Goal: Find contact information: Find contact information

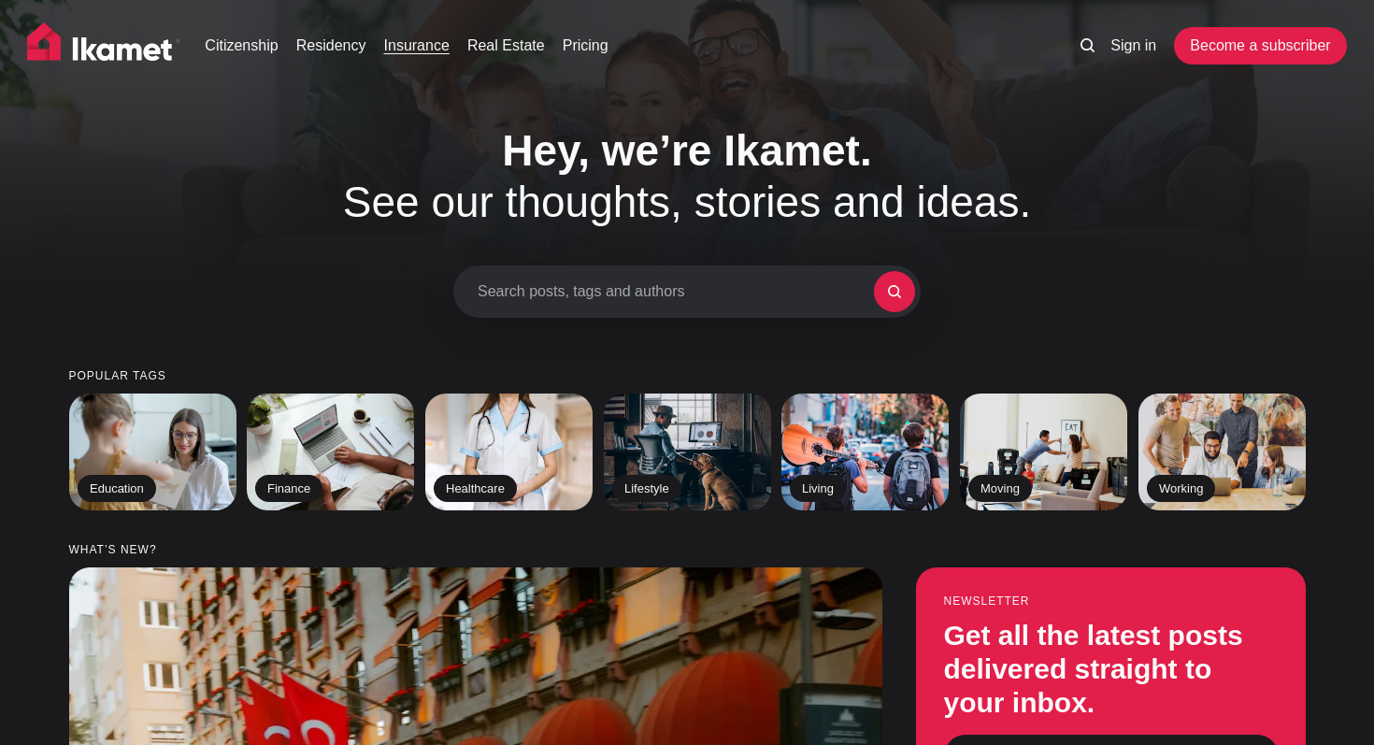
click at [430, 51] on link "Insurance" at bounding box center [416, 46] width 65 height 22
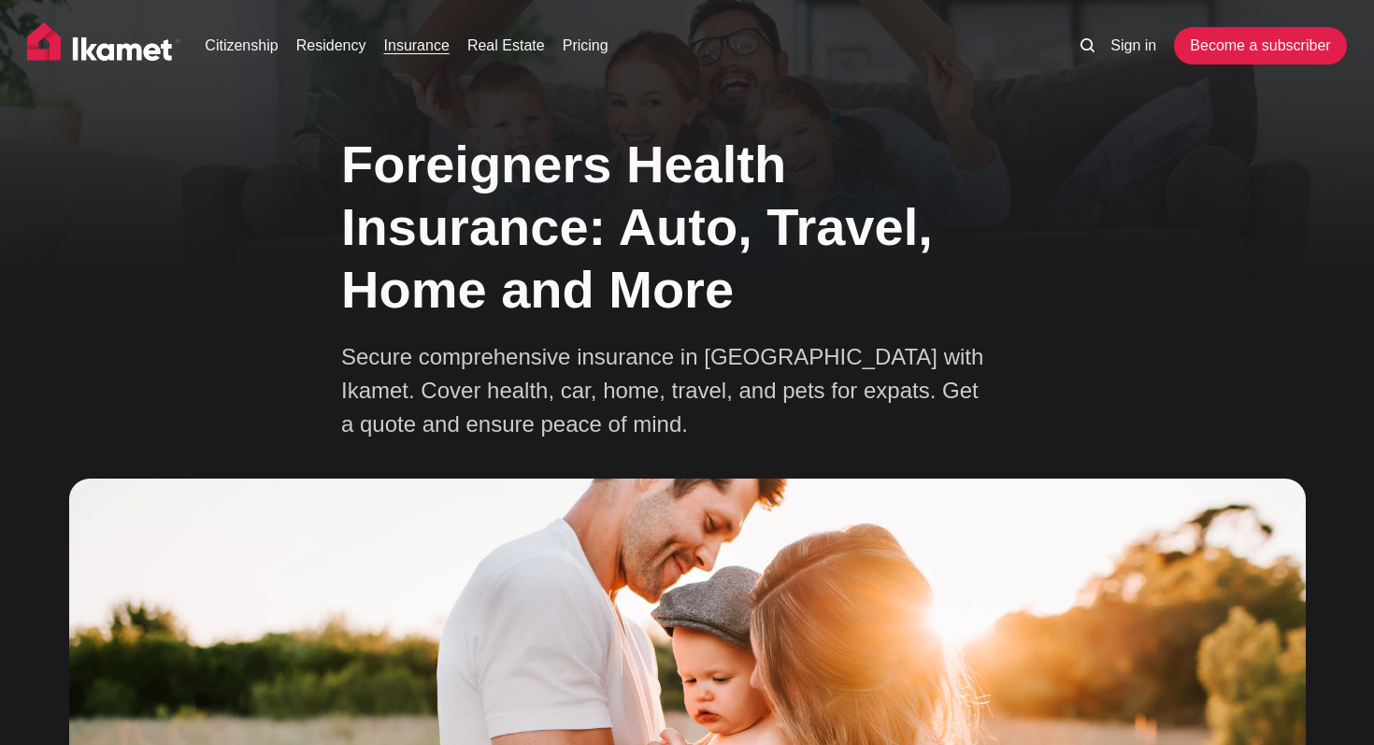
click at [1086, 42] on icon at bounding box center [1088, 45] width 14 height 14
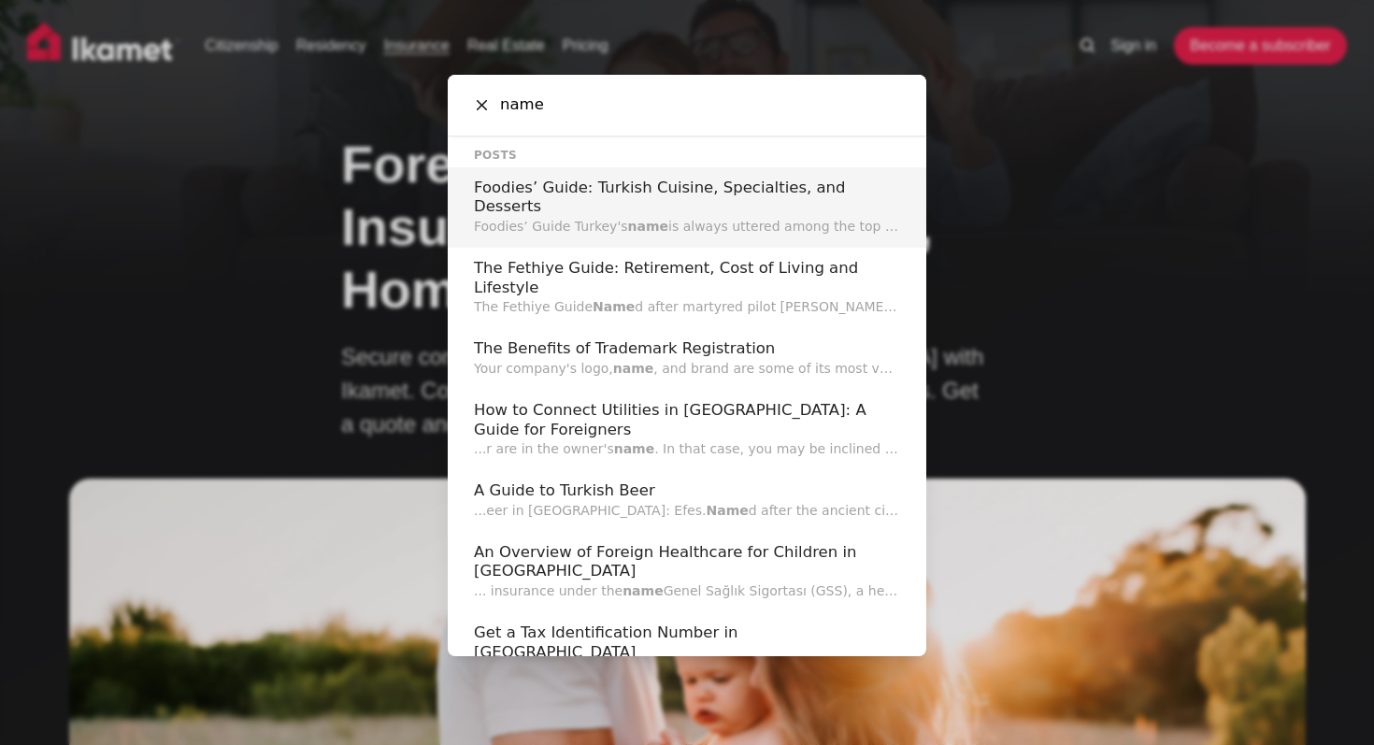
drag, startPoint x: 586, startPoint y: 113, endPoint x: 489, endPoint y: 113, distance: 97.2
click at [489, 113] on input "name" at bounding box center [694, 105] width 411 height 61
paste input "Ikamet Sigorta Aracilik Hizmetleri Limited Sirketi"
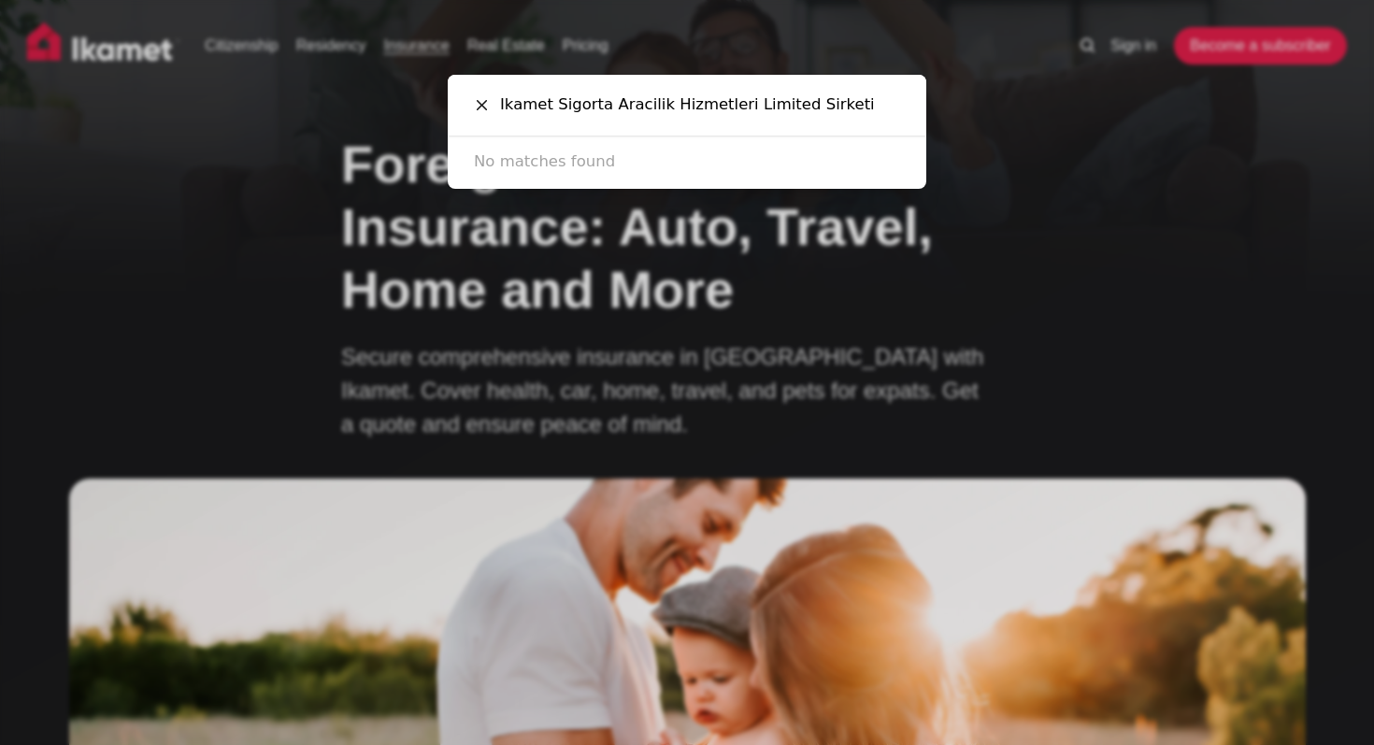
drag, startPoint x: 845, startPoint y: 110, endPoint x: 734, endPoint y: 104, distance: 111.5
click at [734, 104] on input "Ikamet Sigorta Aracilik Hizmetleri Limited Sirketi" at bounding box center [694, 105] width 411 height 61
type input "Ikamet Sigorta Aracilik Hizmetleri"
drag, startPoint x: 770, startPoint y: 108, endPoint x: 482, endPoint y: 113, distance: 288.0
click at [482, 112] on div "Ikamet Sigorta Aracilik Hizmetleri Cancel" at bounding box center [687, 105] width 479 height 61
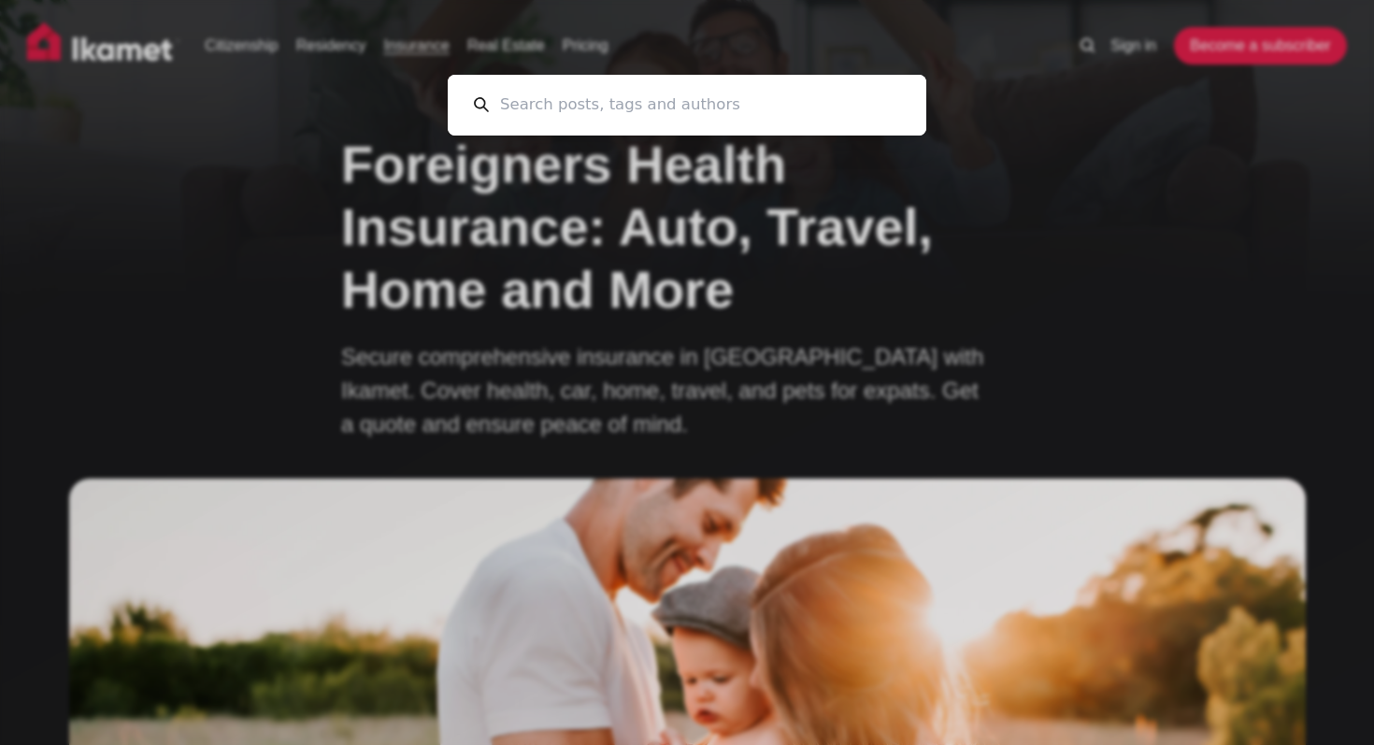
click at [504, 319] on div "Cancel" at bounding box center [687, 372] width 1374 height 745
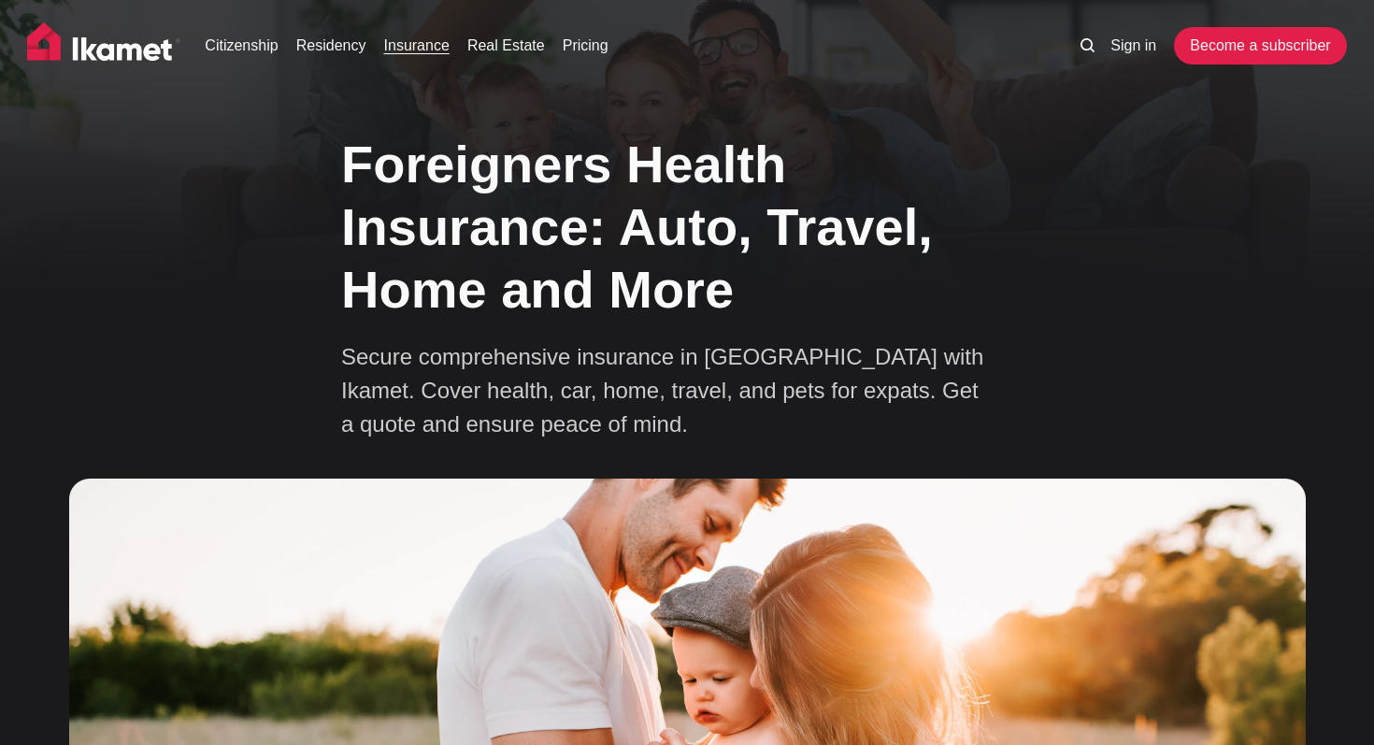
click at [150, 60] on img at bounding box center [103, 45] width 153 height 47
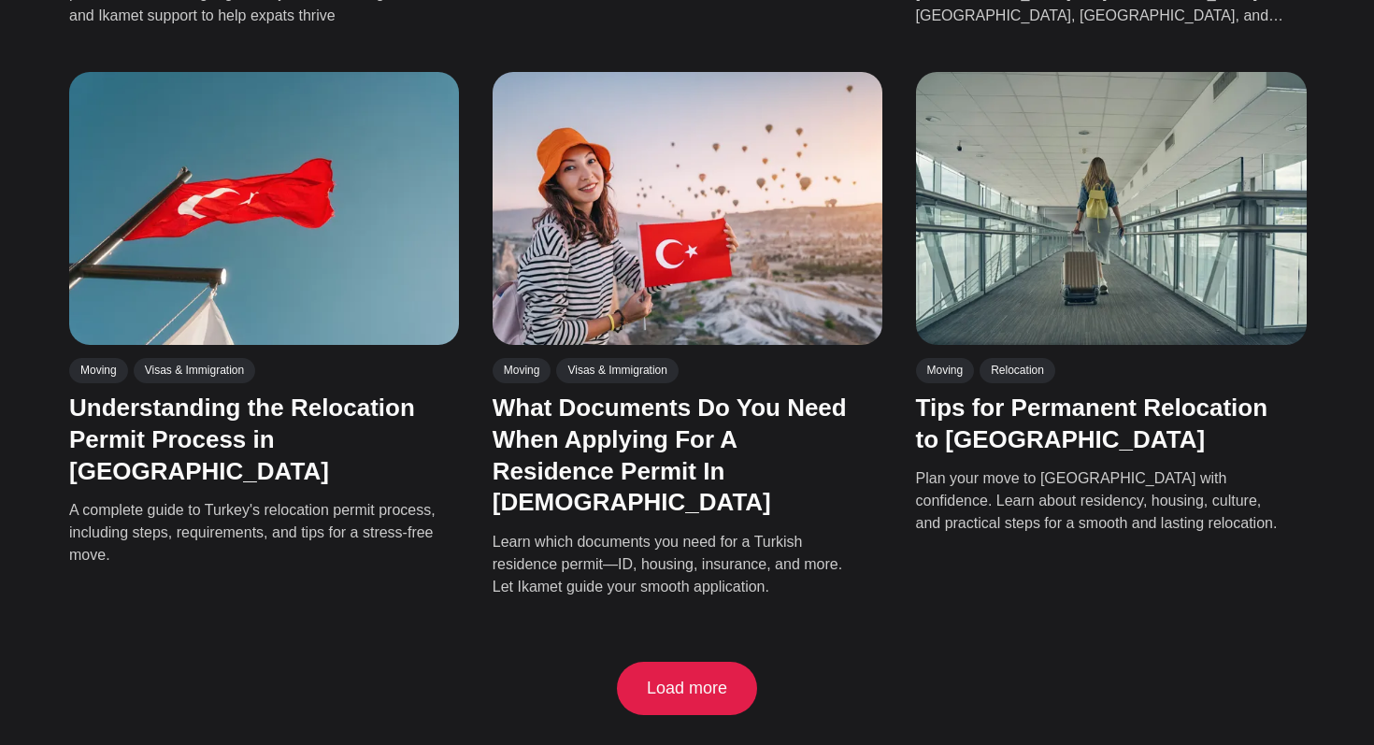
scroll to position [4057, 0]
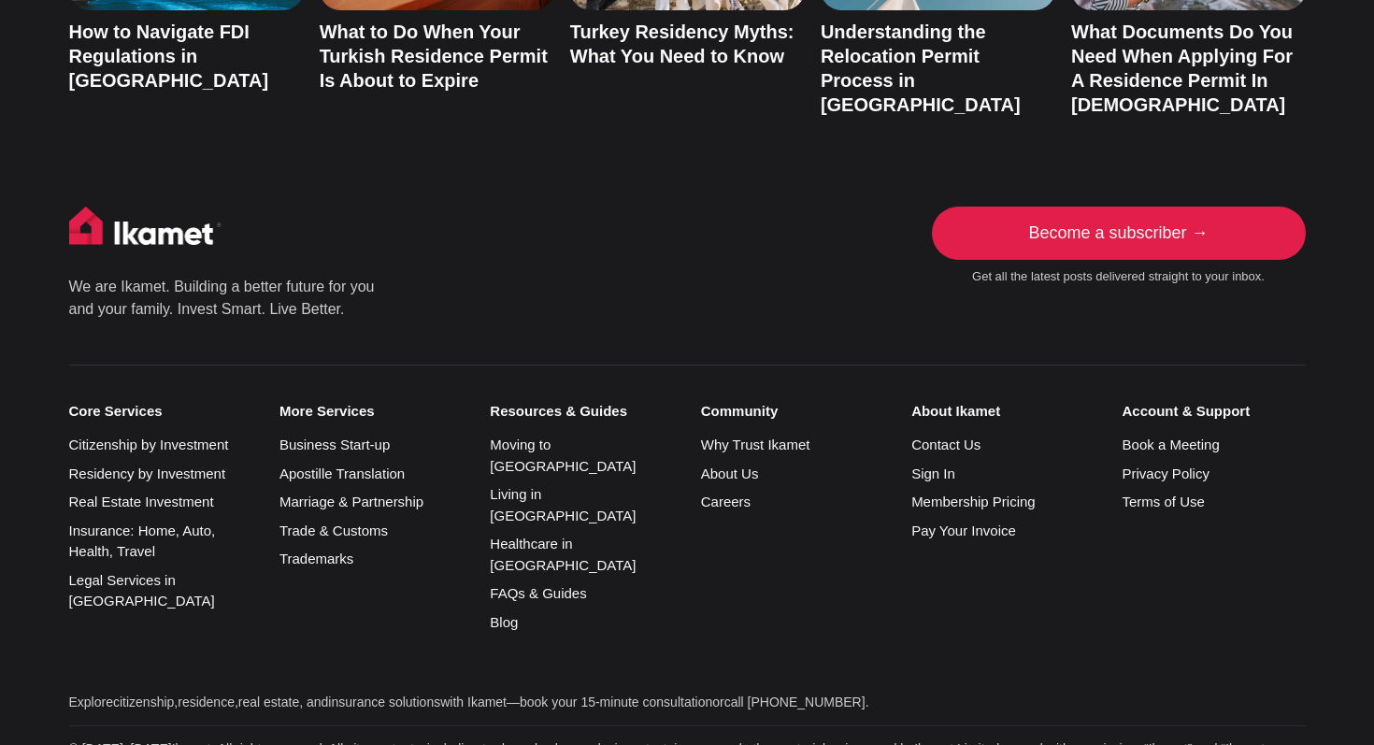
click at [610, 435] on ul "Moving to [GEOGRAPHIC_DATA] Living in [GEOGRAPHIC_DATA] Healthcare in [GEOGRAPH…" at bounding box center [581, 534] width 183 height 198
click at [758, 403] on small "Community" at bounding box center [792, 411] width 183 height 17
click at [488, 467] on div "We are Ikamet. Building a better future for you and your family. Invest Smart. …" at bounding box center [687, 565] width 1374 height 716
drag, startPoint x: 70, startPoint y: 666, endPoint x: 247, endPoint y: 659, distance: 176.8
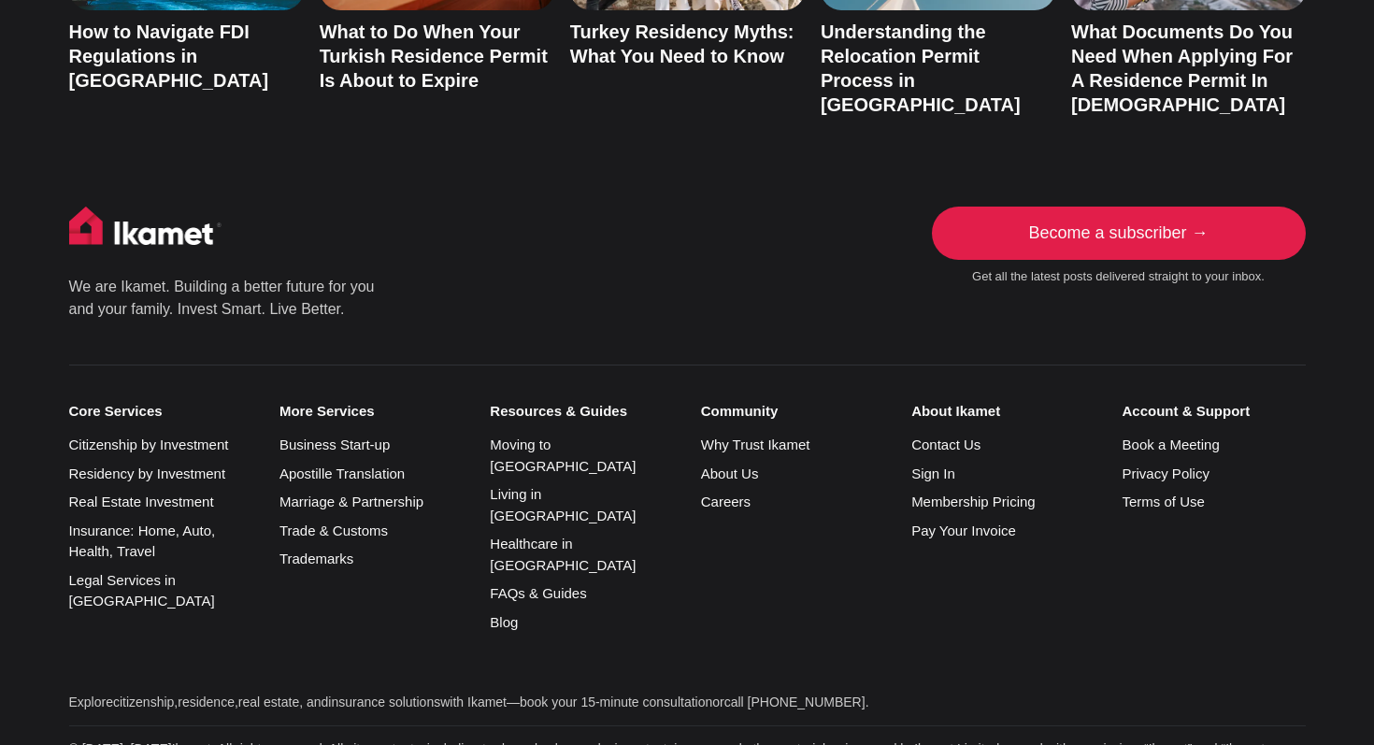
copy p "TOBB Ticaret (trade registry),"
click at [201, 740] on p "© [DATE]–[DATE] Ikamet . All rights reserved. All site content—including tradem…" at bounding box center [687, 759] width 1237 height 39
drag, startPoint x: 201, startPoint y: 550, endPoint x: 155, endPoint y: 548, distance: 45.9
click at [155, 740] on p "© [DATE]–[DATE] Ikamet . All rights reserved. All site content—including tradem…" at bounding box center [687, 759] width 1237 height 39
copy p "Ikamet ."
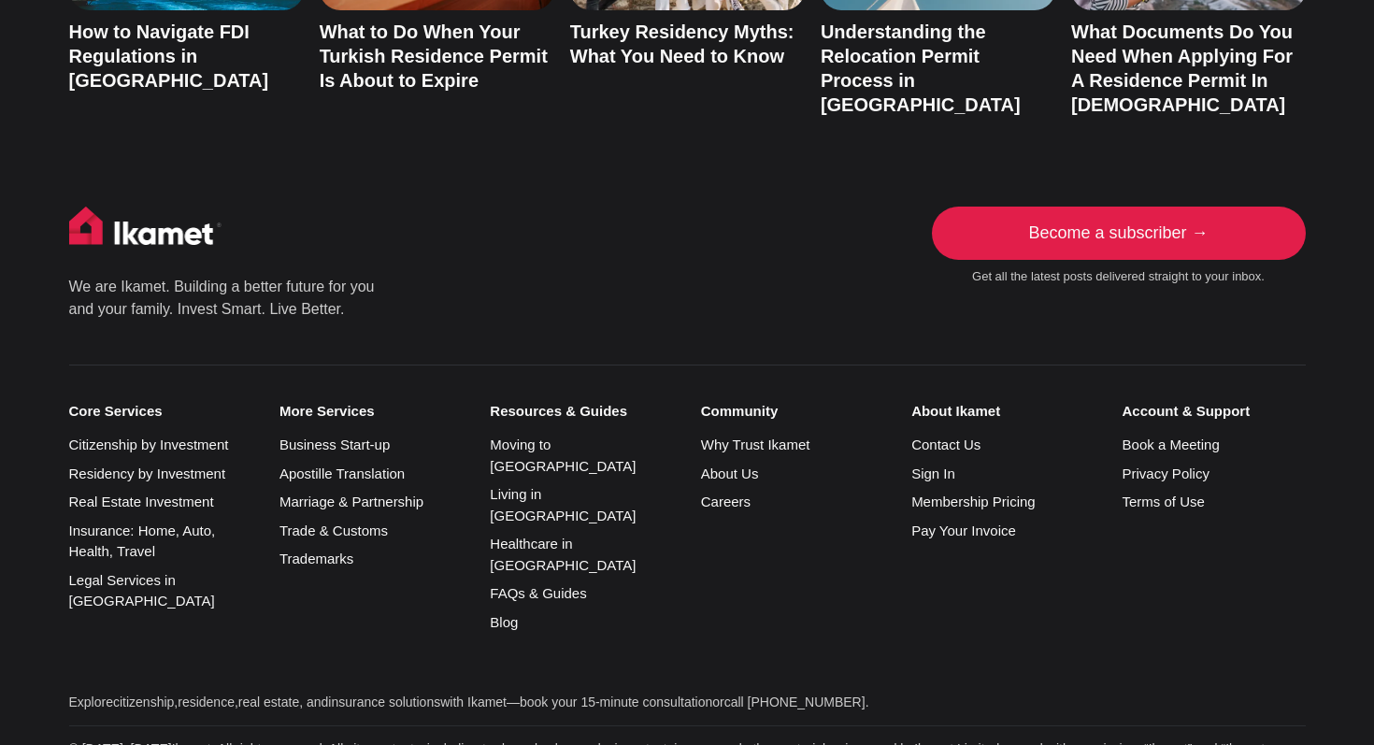
drag, startPoint x: 507, startPoint y: 668, endPoint x: 318, endPoint y: 662, distance: 188.9
copy p "Unified Trade Tracking System)"
